Goal: Information Seeking & Learning: Learn about a topic

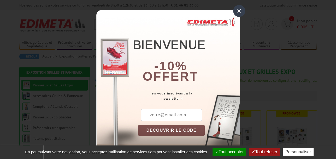
click at [234, 10] on div "×" at bounding box center [239, 11] width 12 height 12
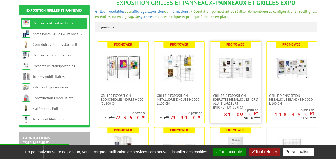
scroll to position [78, 0]
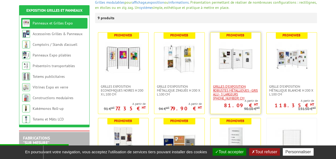
click at [235, 92] on span "Grilles d'exposition robustes métalliques - gris alu - 3 largeurs 70-100-120 cm" at bounding box center [235, 93] width 45 height 16
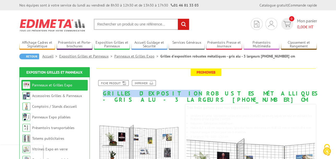
drag, startPoint x: 103, startPoint y: 94, endPoint x: 161, endPoint y: 92, distance: 57.7
click at [161, 92] on h1 "Grilles d'exposition robustes métalliques - gris alu - 3 largeurs 70-100-120 cm" at bounding box center [206, 86] width 230 height 34
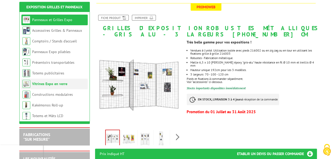
scroll to position [78, 0]
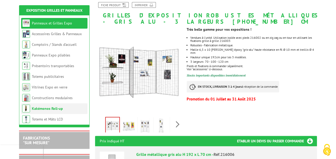
click at [44, 109] on link "Kakémonos Roll-up" at bounding box center [47, 108] width 31 height 5
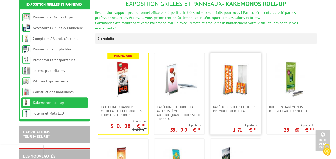
scroll to position [52, 0]
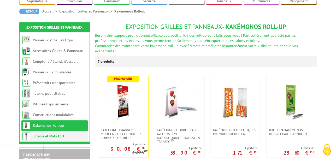
click at [49, 134] on link "Totems et Mâts LCD" at bounding box center [48, 136] width 31 height 5
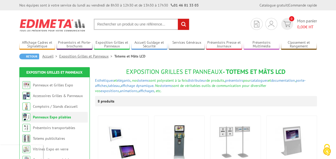
click at [62, 117] on link "Panneaux Expo pliables" at bounding box center [52, 117] width 38 height 5
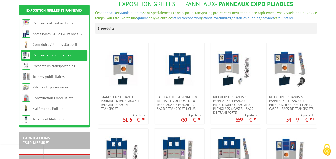
scroll to position [78, 0]
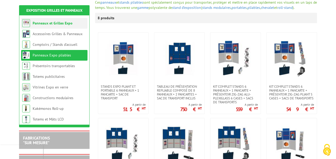
click at [48, 25] on link "Panneaux et Grilles Expo" at bounding box center [53, 23] width 40 height 5
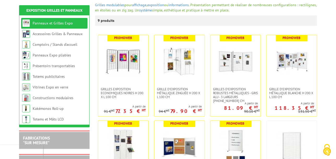
scroll to position [78, 0]
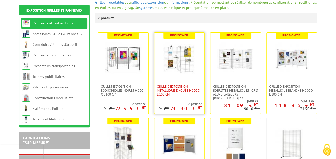
click at [180, 90] on span "Grille d'exposition métallique Zinguée H 200 x L 100 cm" at bounding box center [179, 91] width 45 height 12
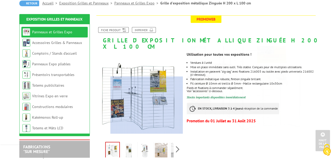
scroll to position [52, 0]
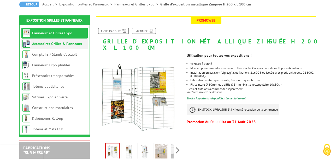
click at [58, 44] on link "Accessoires Grilles & Panneaux" at bounding box center [57, 43] width 50 height 5
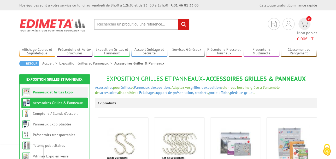
click at [47, 90] on link "Panneaux et Grilles Expo" at bounding box center [53, 92] width 40 height 5
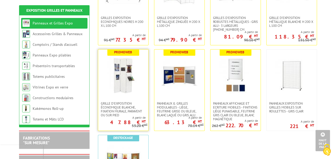
scroll to position [156, 0]
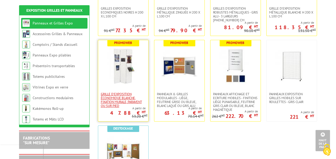
click at [124, 97] on span "Grille d'exposition économique blanche, fixation murale, paravent ou sur pied" at bounding box center [123, 100] width 45 height 16
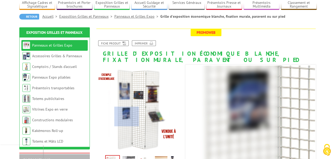
scroll to position [26, 0]
